Goal: Task Accomplishment & Management: Use online tool/utility

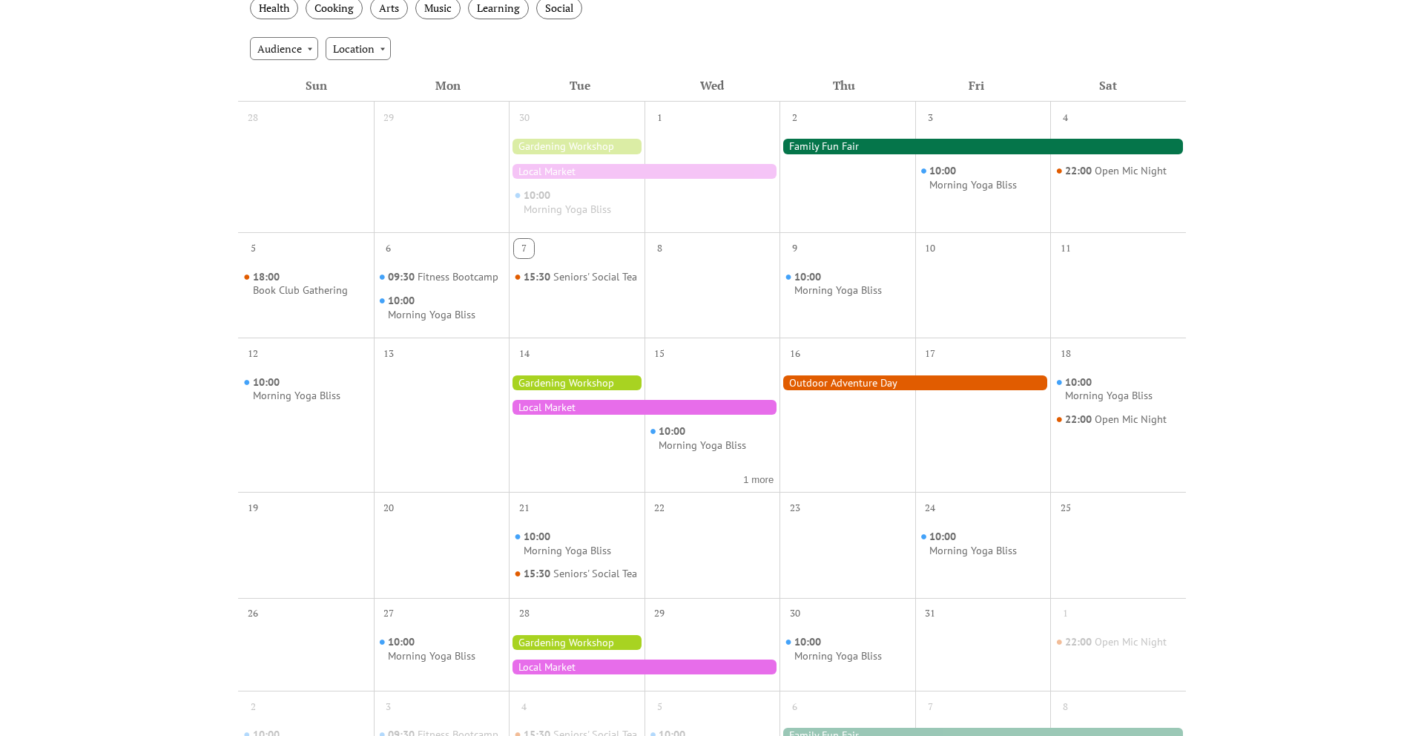
scroll to position [314, 0]
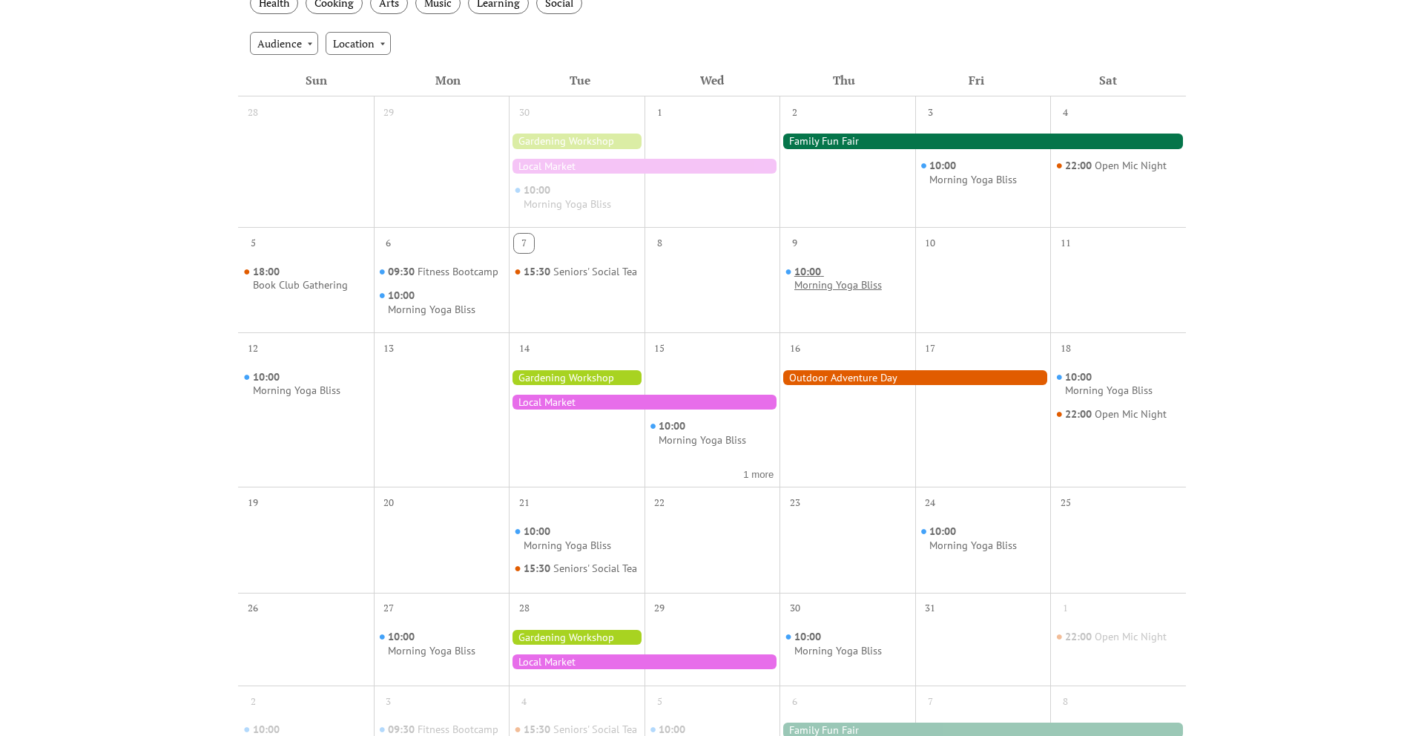
click at [847, 287] on div "Morning Yoga Bliss" at bounding box center [838, 285] width 88 height 14
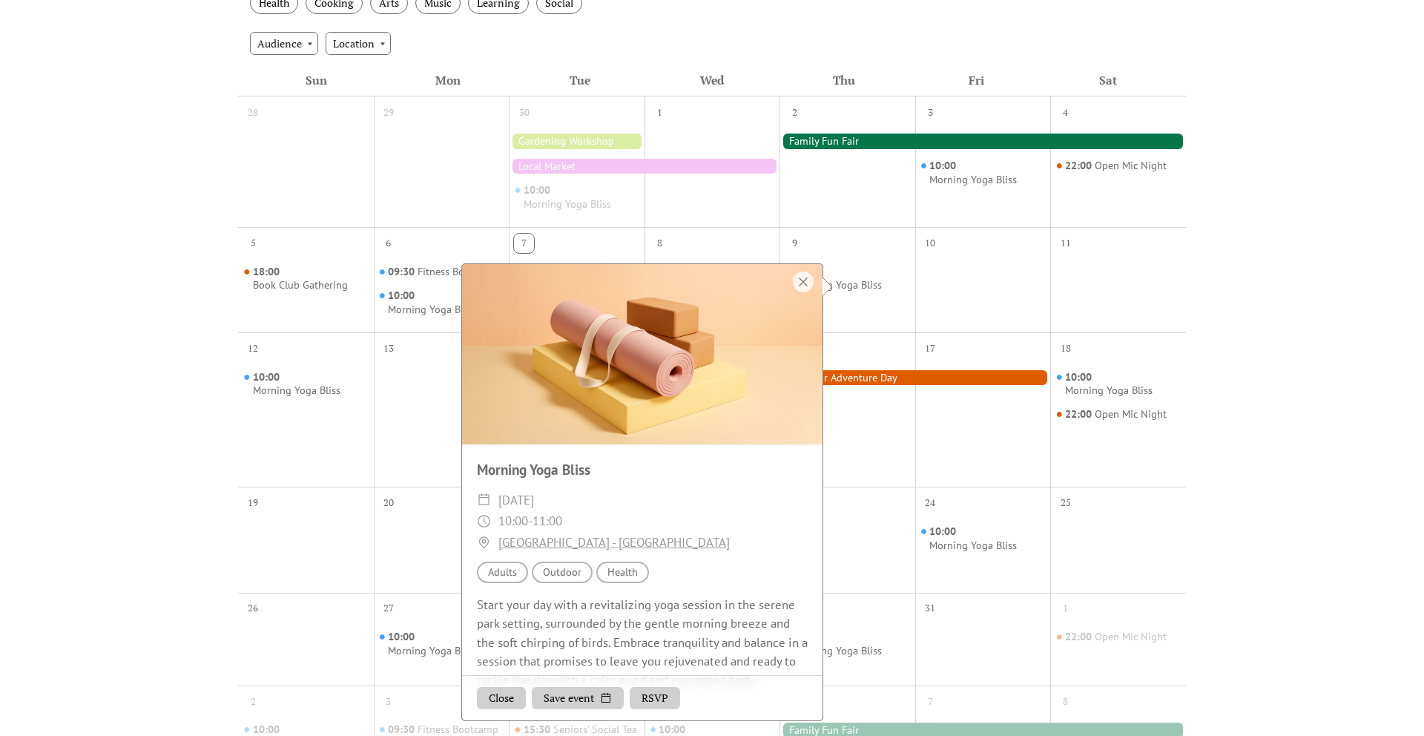
scroll to position [27, 0]
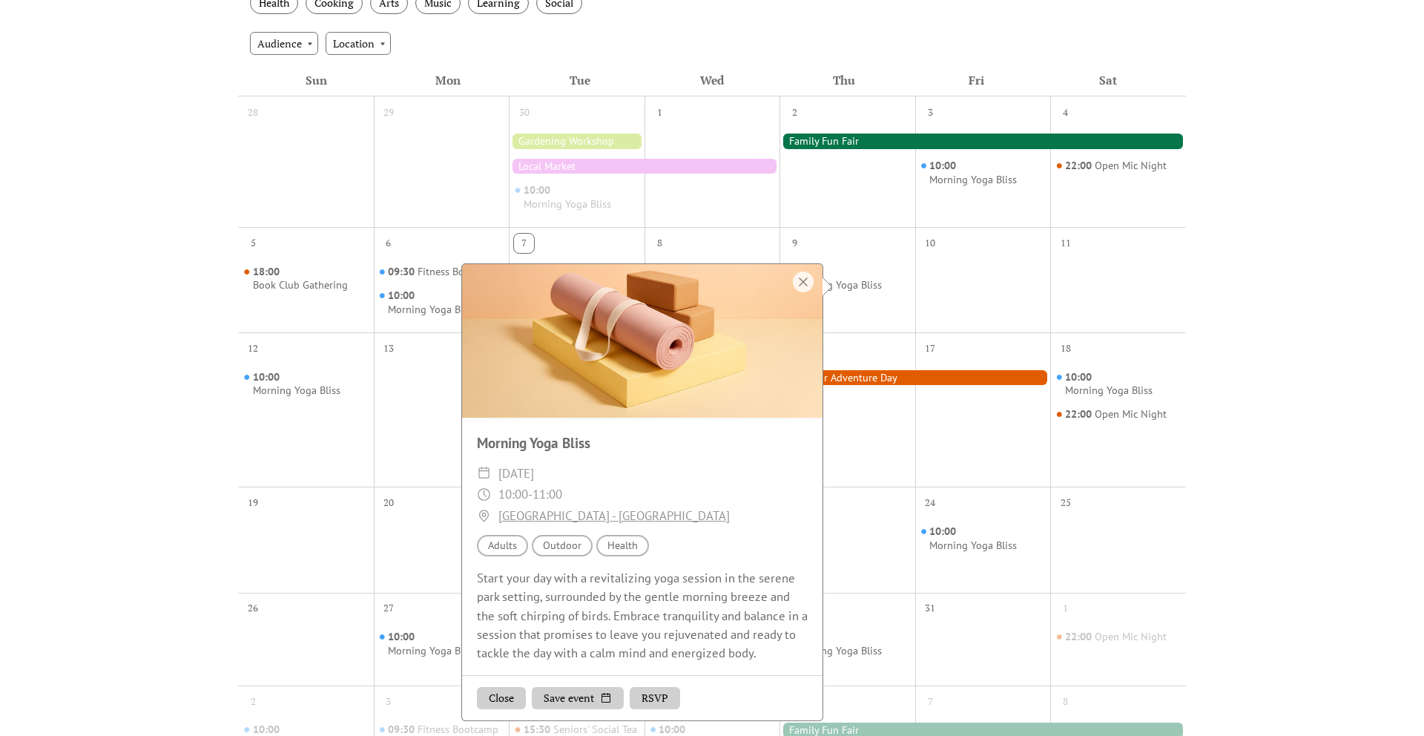
click at [617, 699] on button "Save event" at bounding box center [578, 698] width 92 height 22
click at [512, 702] on button "Close" at bounding box center [501, 698] width 49 height 22
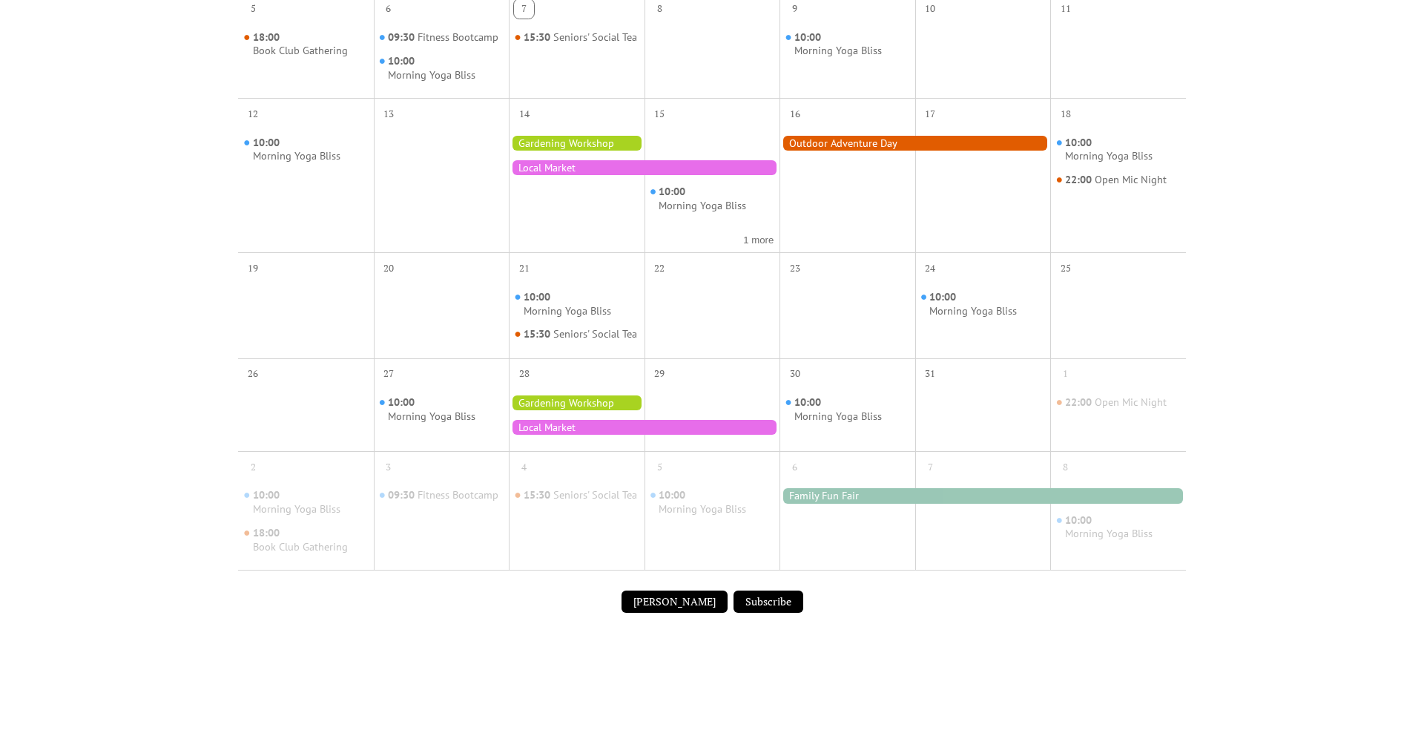
scroll to position [596, 0]
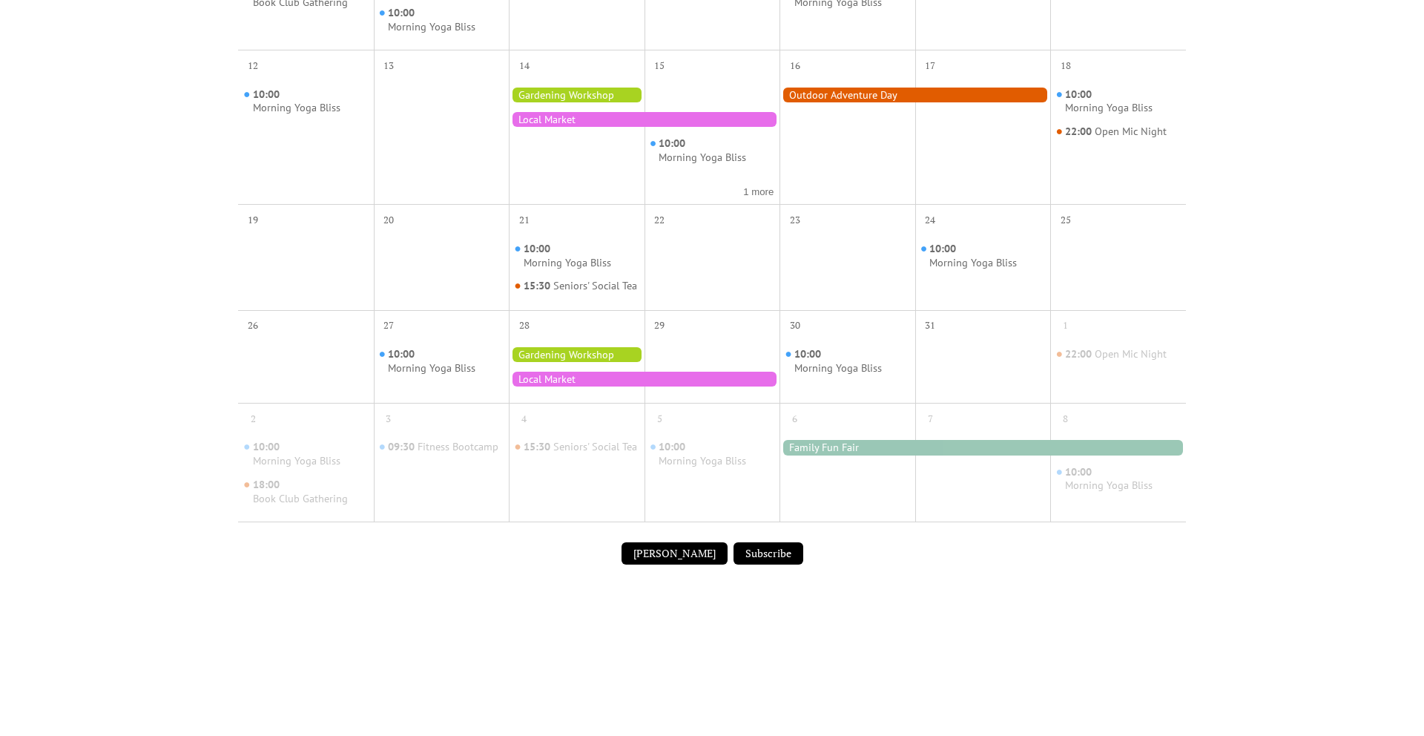
click at [699, 564] on button "[PERSON_NAME]" at bounding box center [675, 553] width 106 height 22
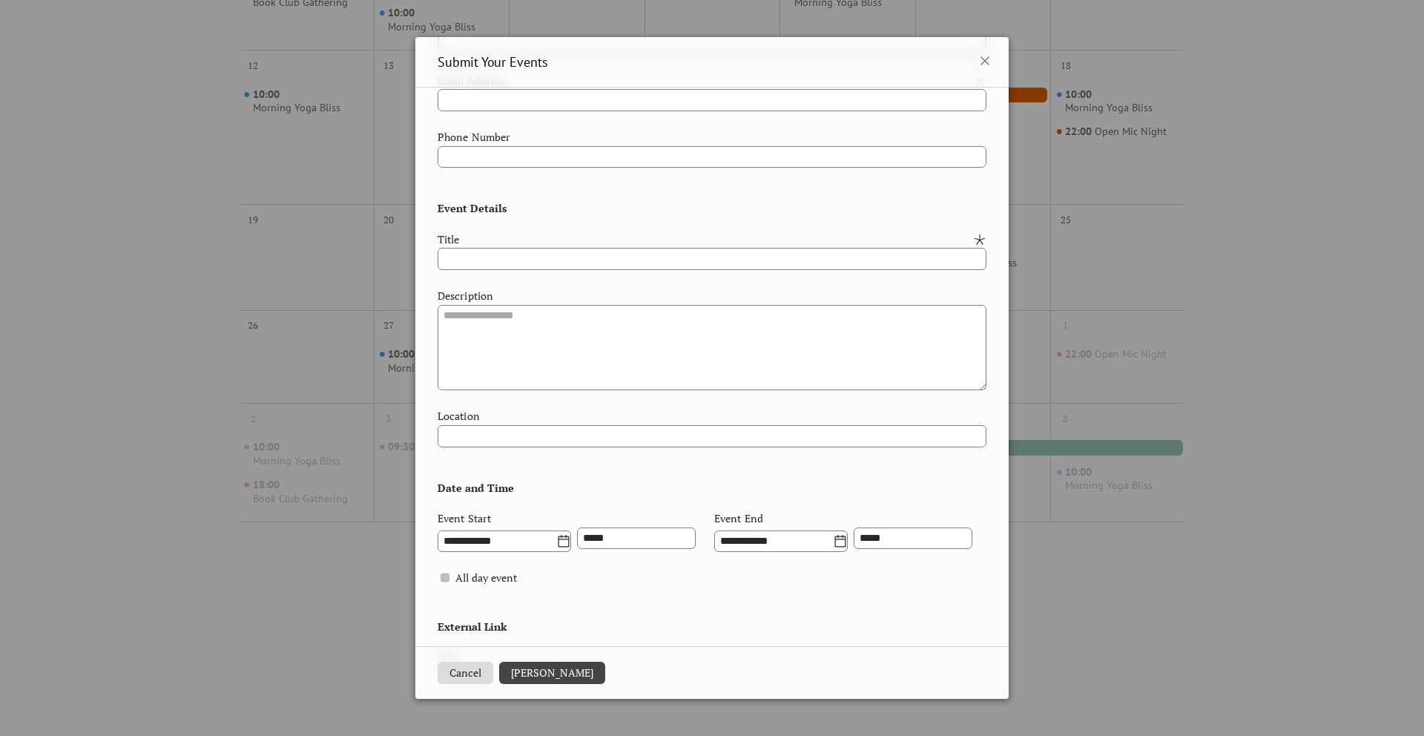
scroll to position [0, 0]
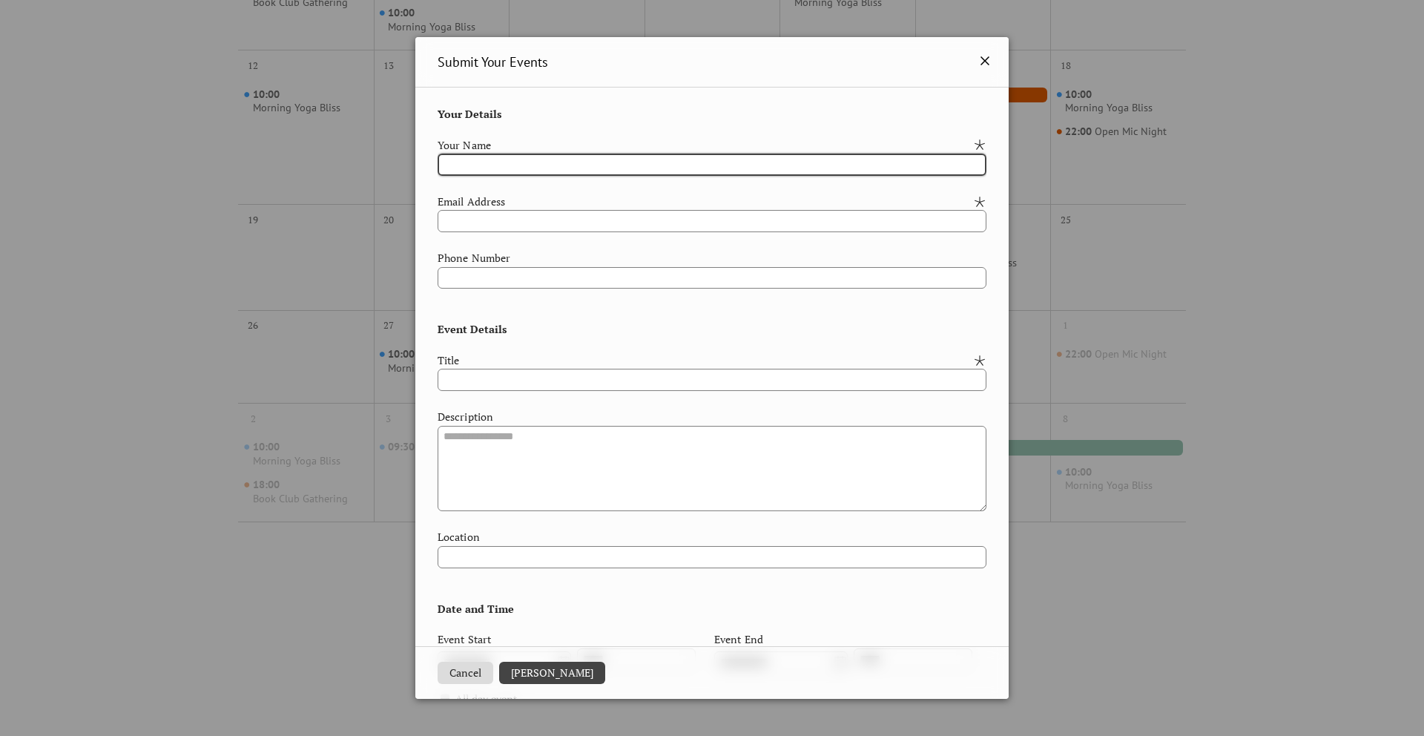
click at [982, 58] on icon at bounding box center [985, 61] width 18 height 18
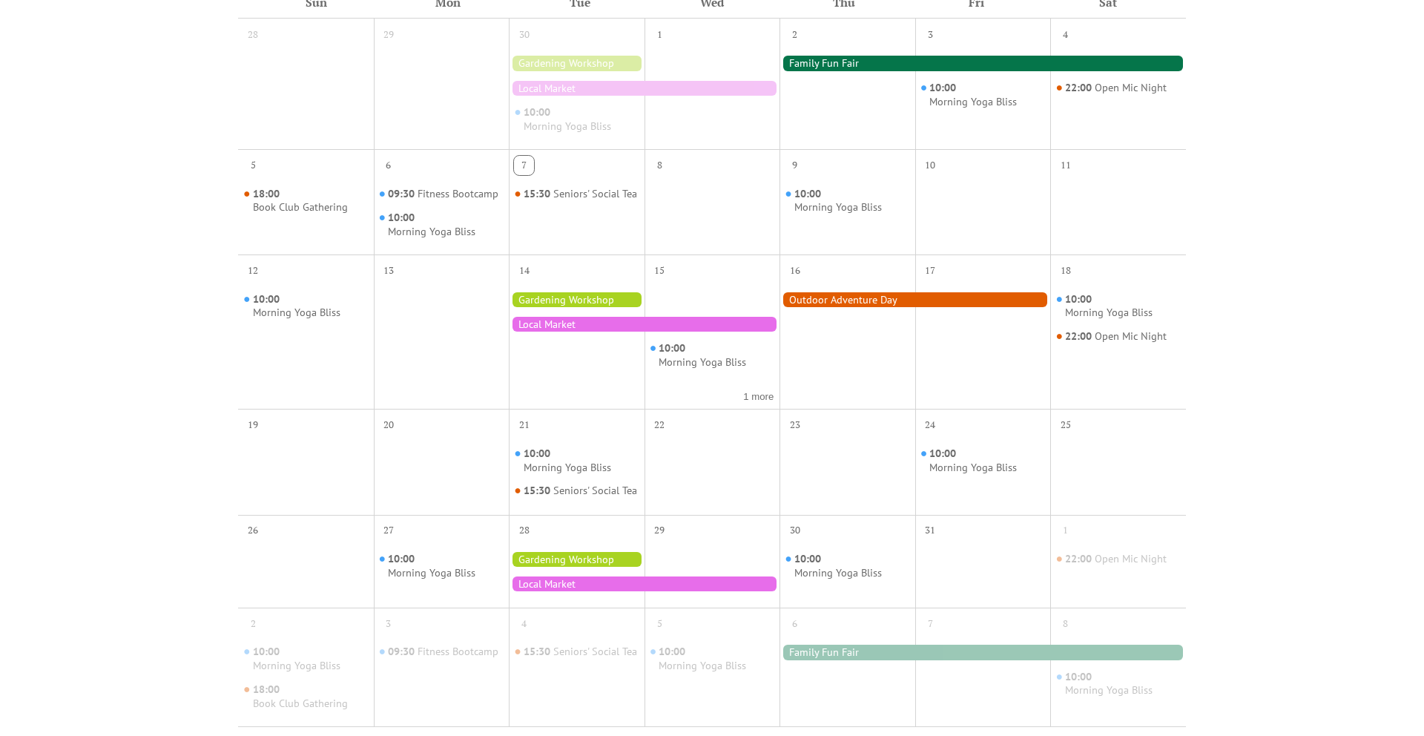
scroll to position [462, 0]
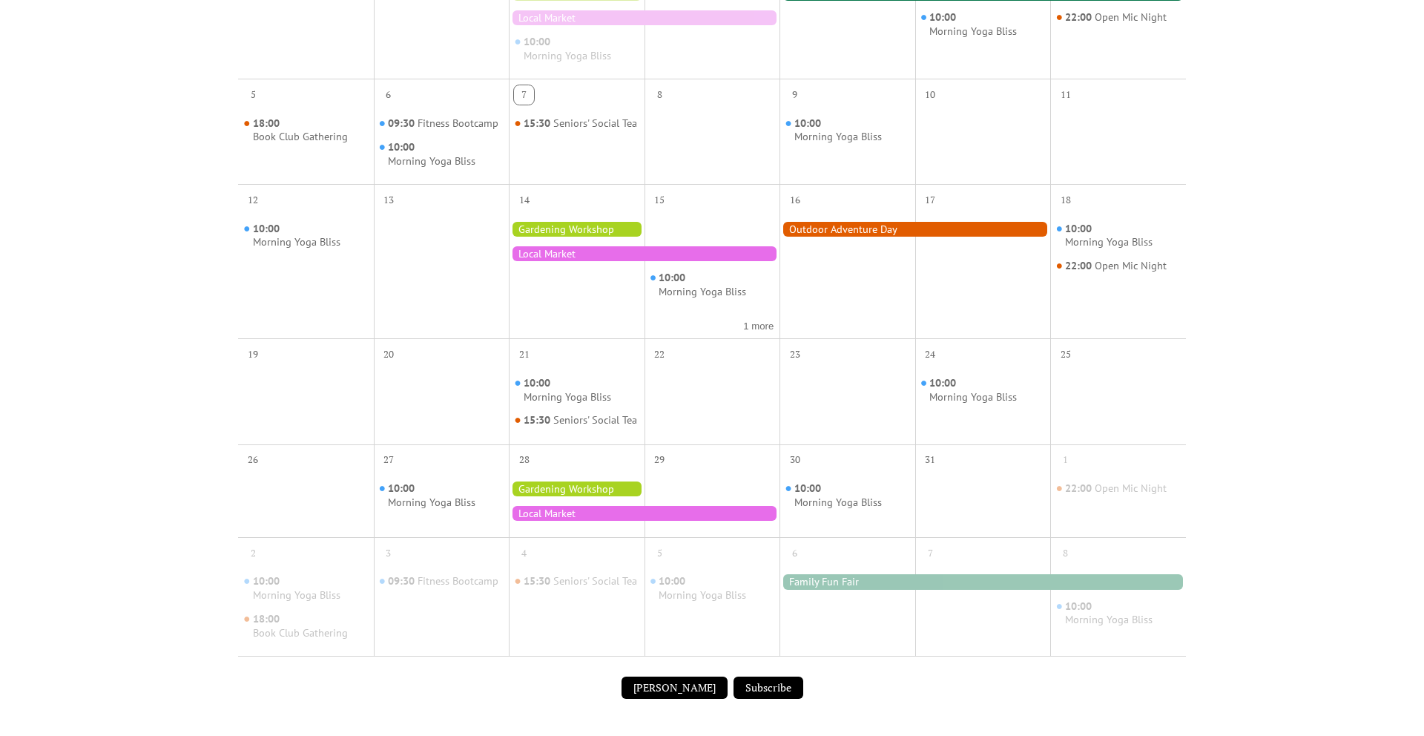
click at [662, 699] on button "[PERSON_NAME]" at bounding box center [675, 687] width 106 height 22
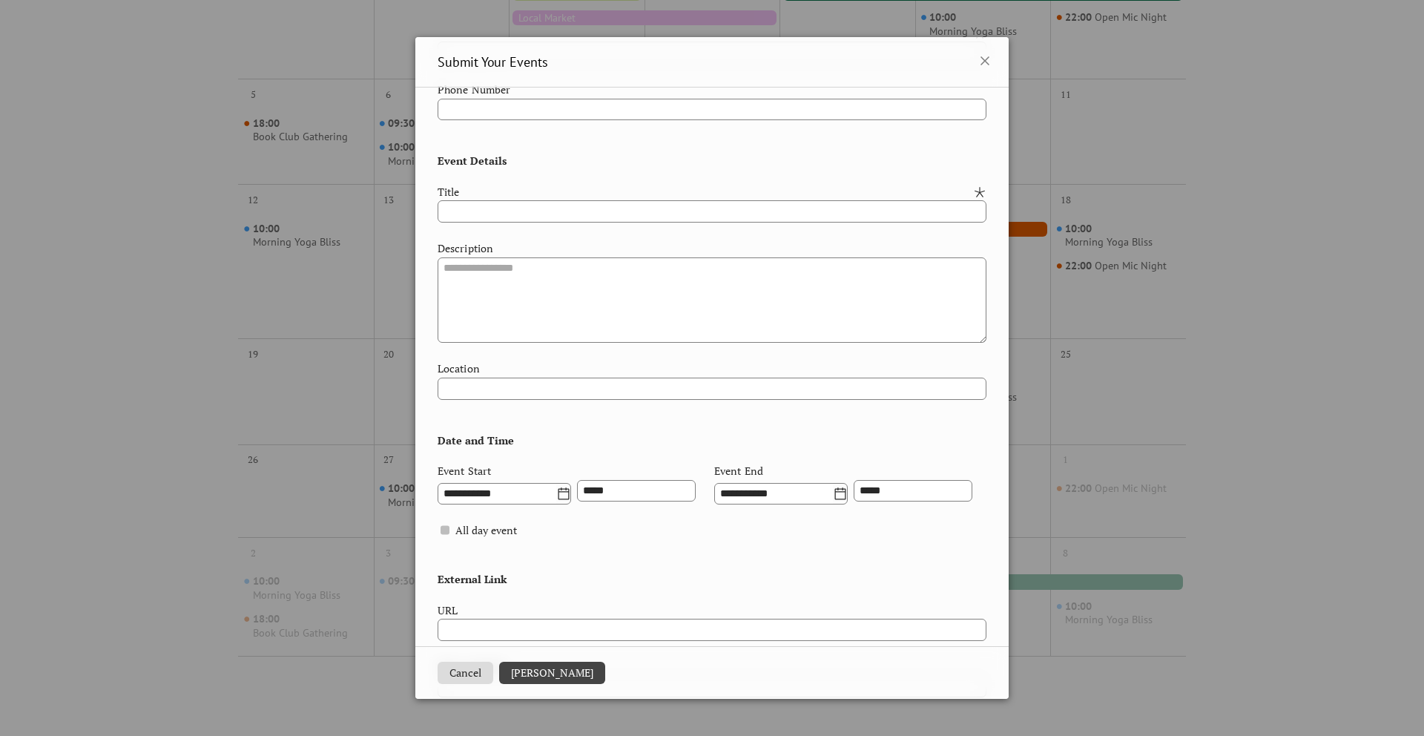
scroll to position [0, 0]
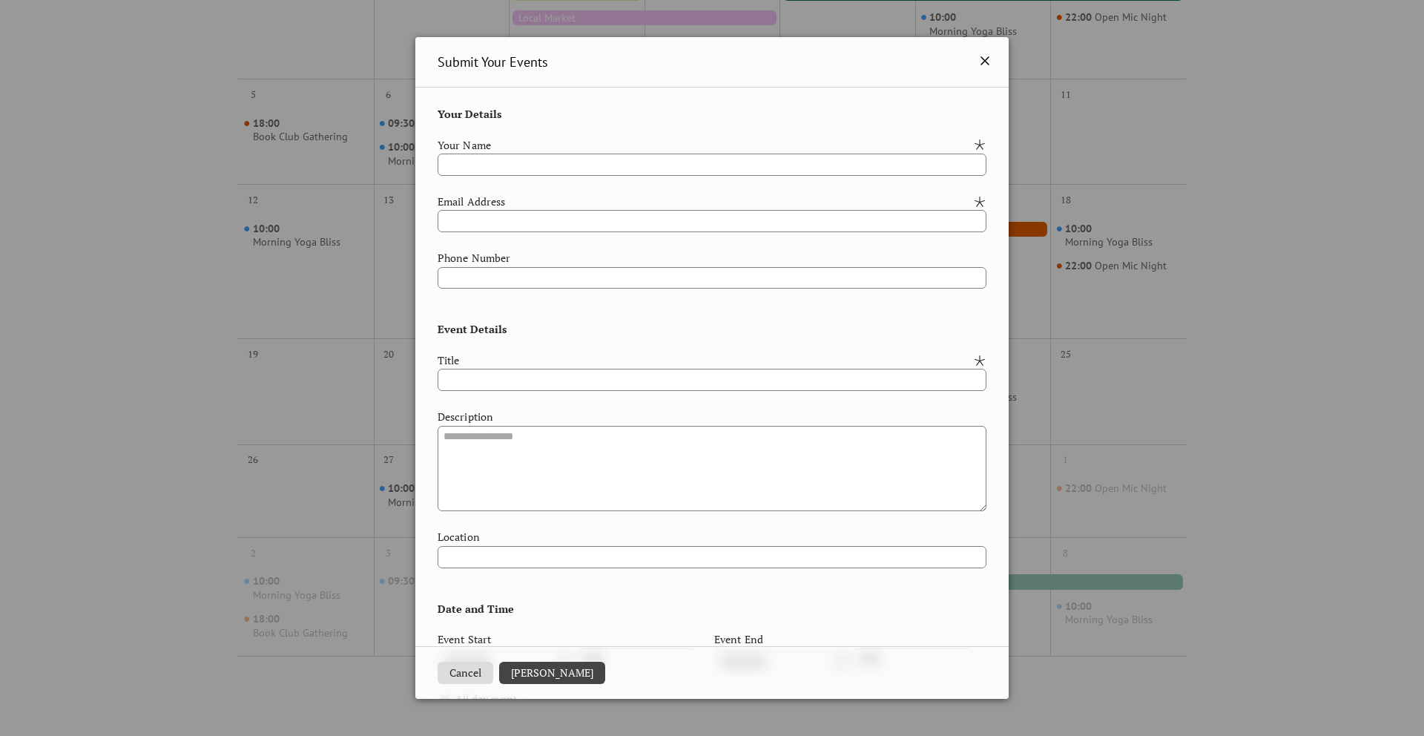
click at [982, 63] on icon at bounding box center [984, 60] width 9 height 9
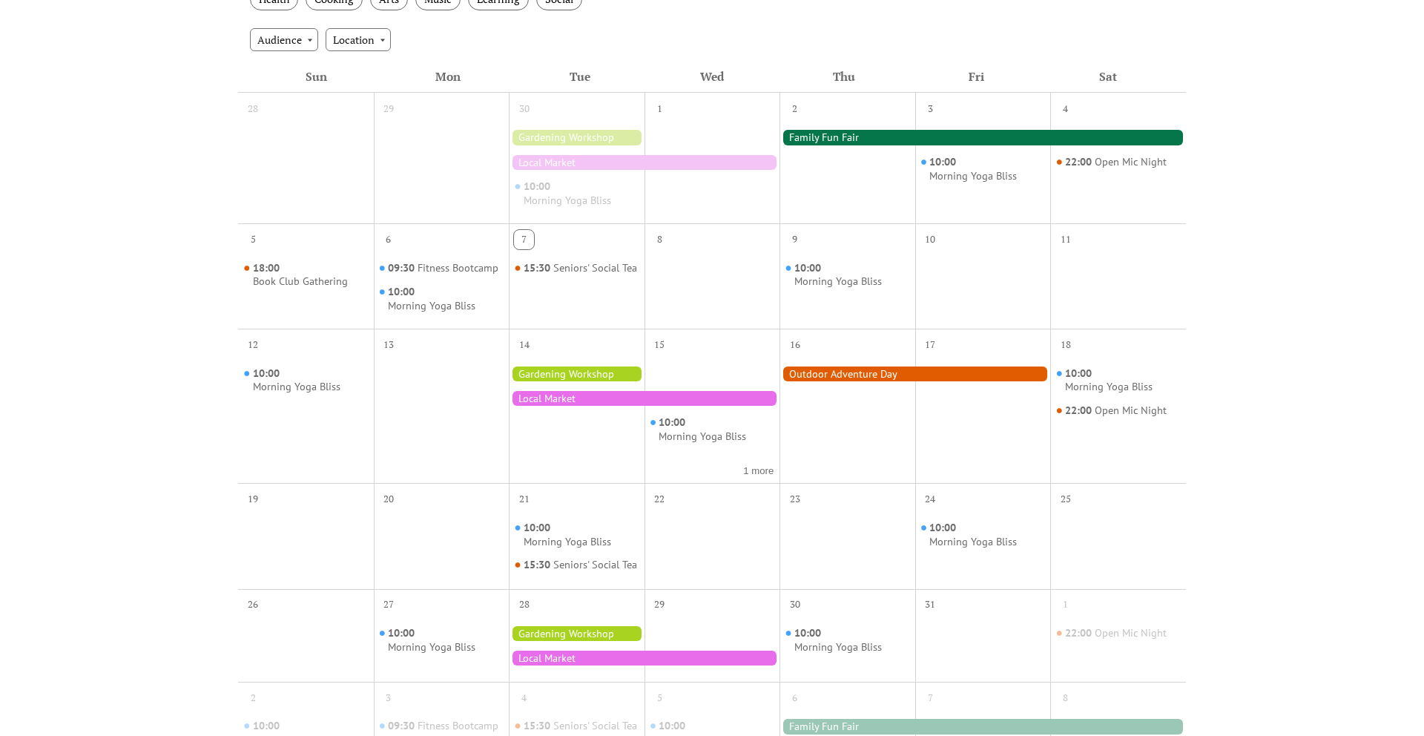
scroll to position [231, 0]
